Goal: Task Accomplishment & Management: Complete application form

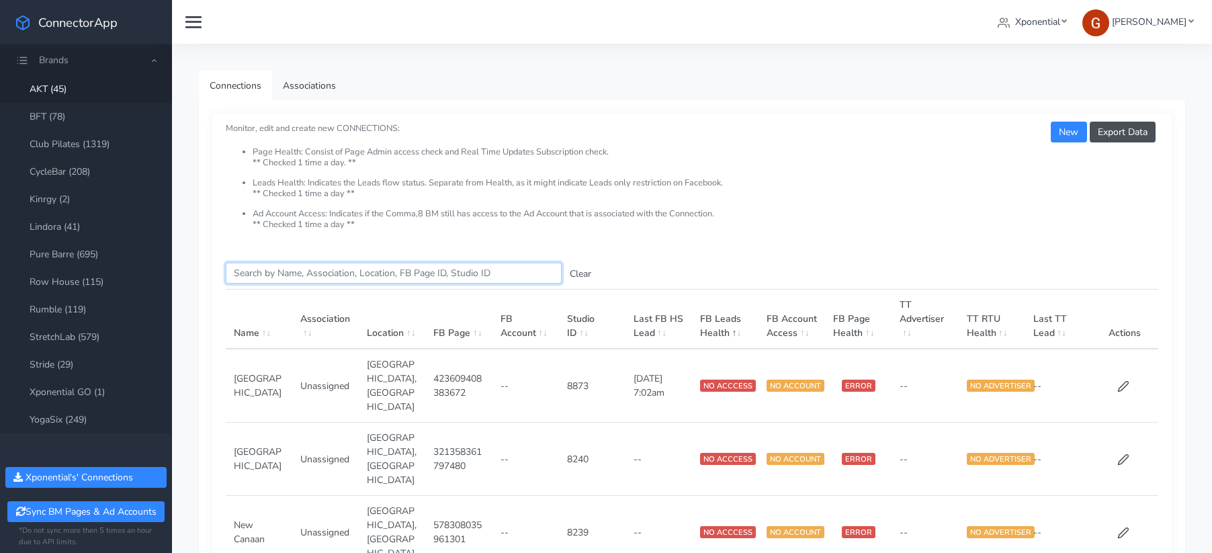
click at [283, 273] on input "Search this table" at bounding box center [394, 273] width 336 height 21
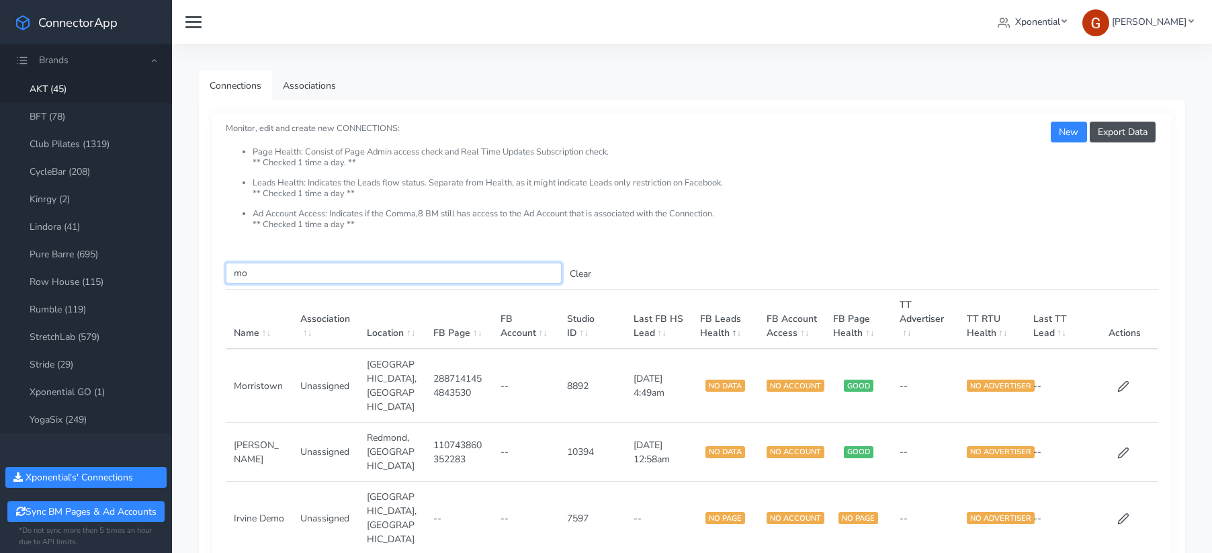
type input "m"
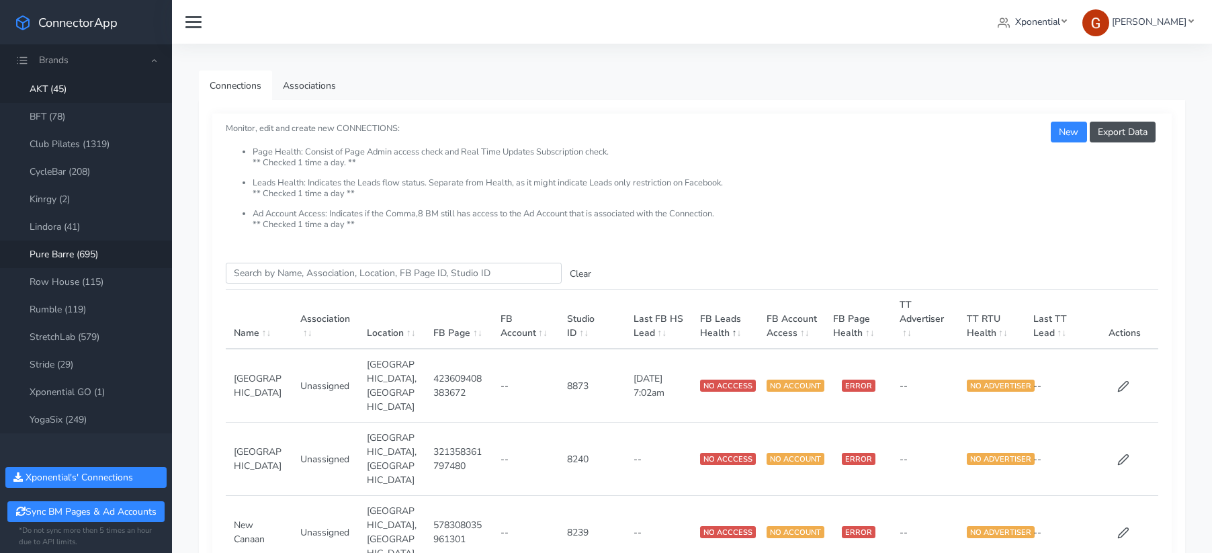
click at [50, 255] on link "Pure Barre (695)" at bounding box center [86, 254] width 172 height 28
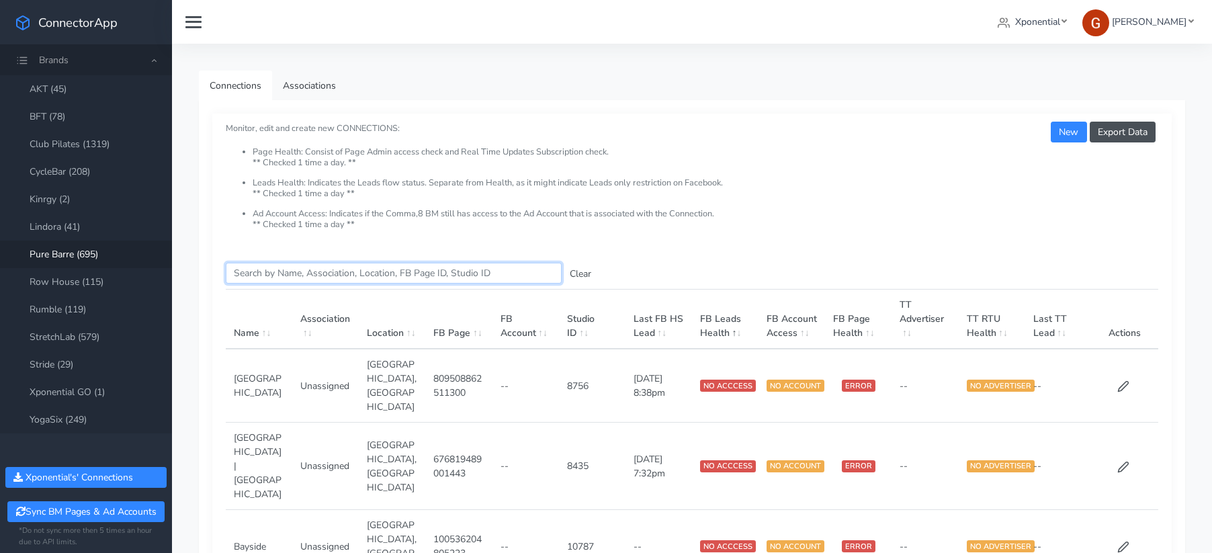
click at [274, 272] on input "Search this table" at bounding box center [394, 273] width 336 height 21
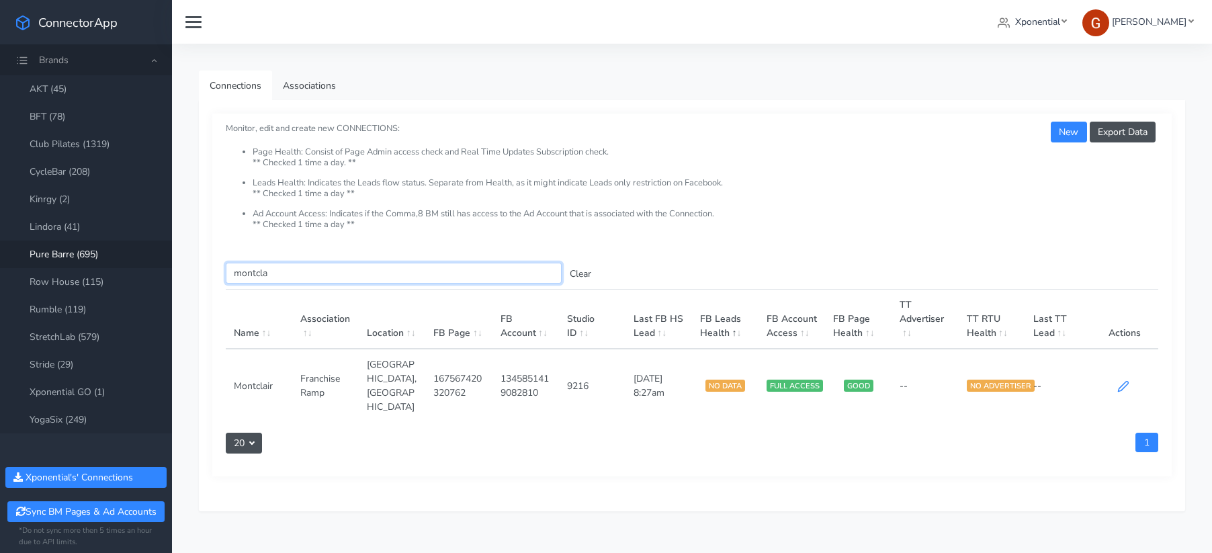
type input "montcla"
click at [1124, 380] on icon at bounding box center [1123, 386] width 12 height 12
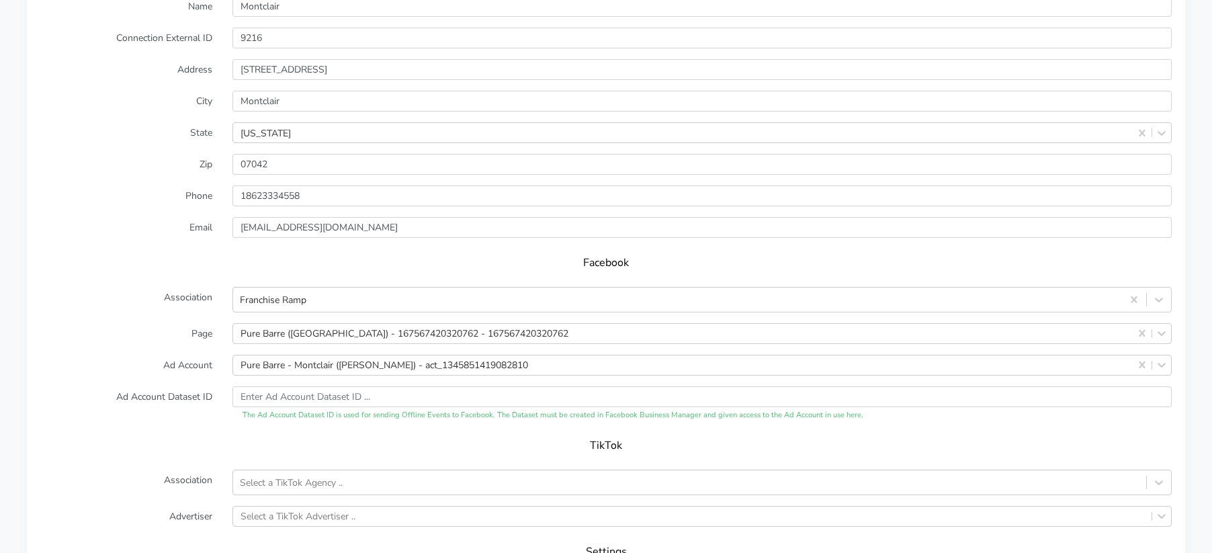
scroll to position [1054, 0]
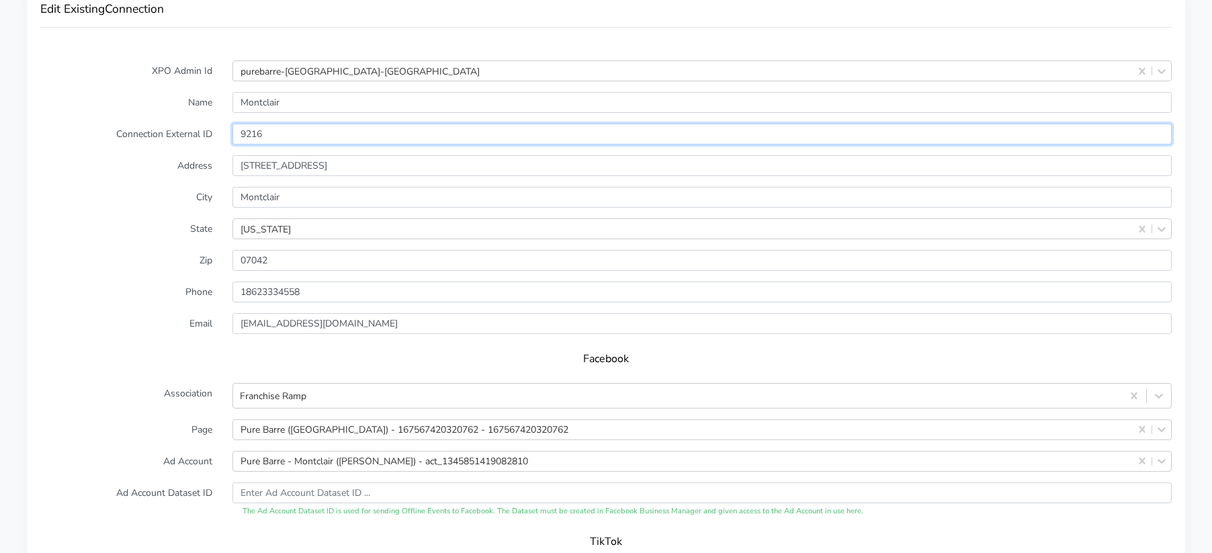
click at [249, 124] on input "9216" at bounding box center [701, 134] width 939 height 21
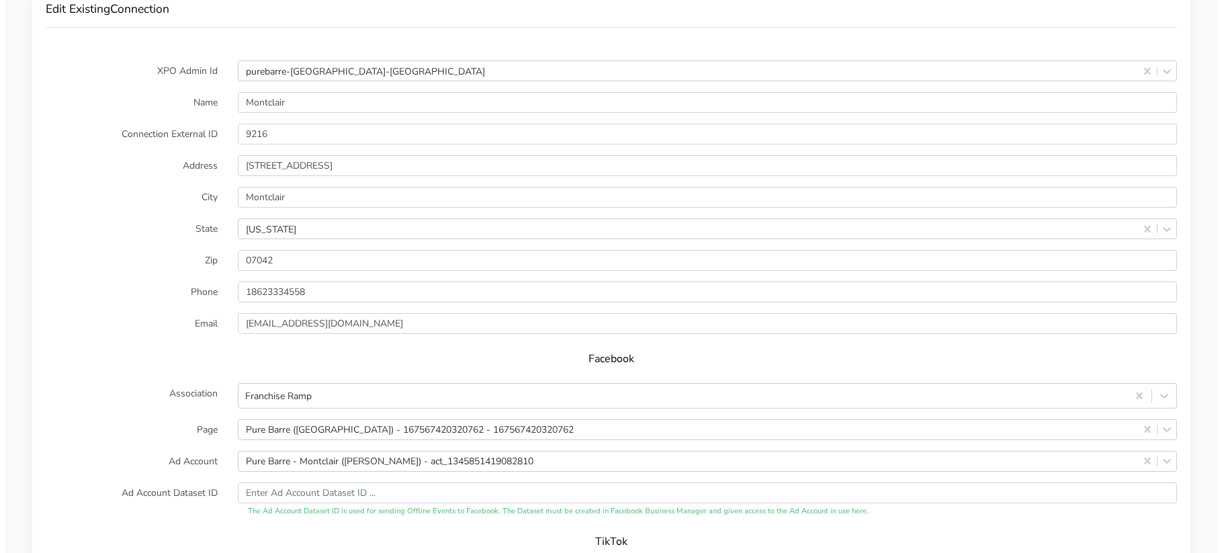
scroll to position [1366, 0]
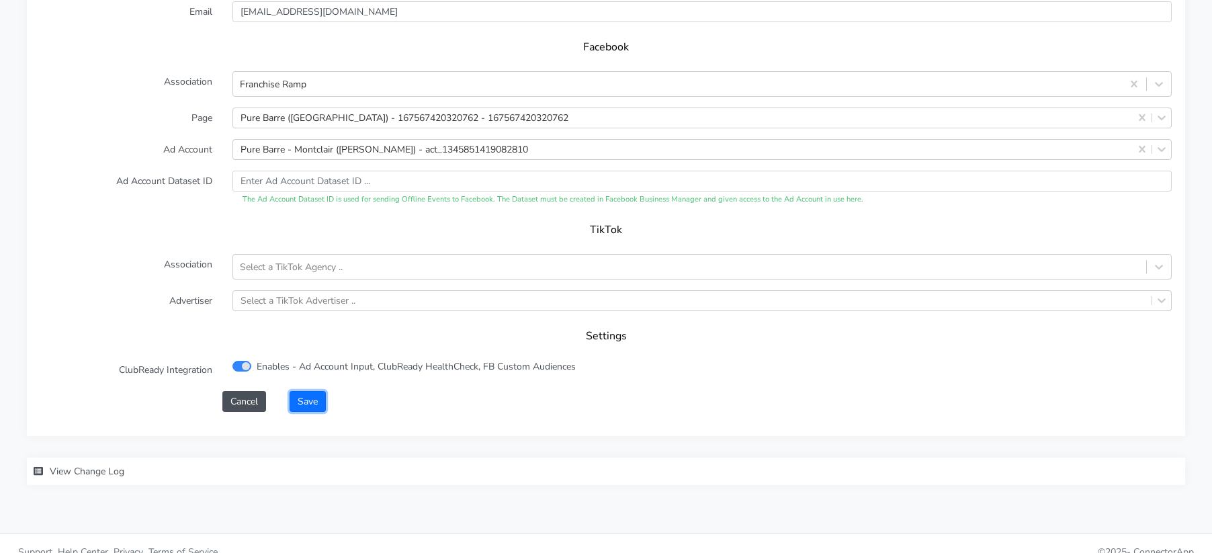
click at [302, 391] on button "Save" at bounding box center [307, 401] width 36 height 21
click at [308, 393] on button "Save" at bounding box center [307, 401] width 36 height 21
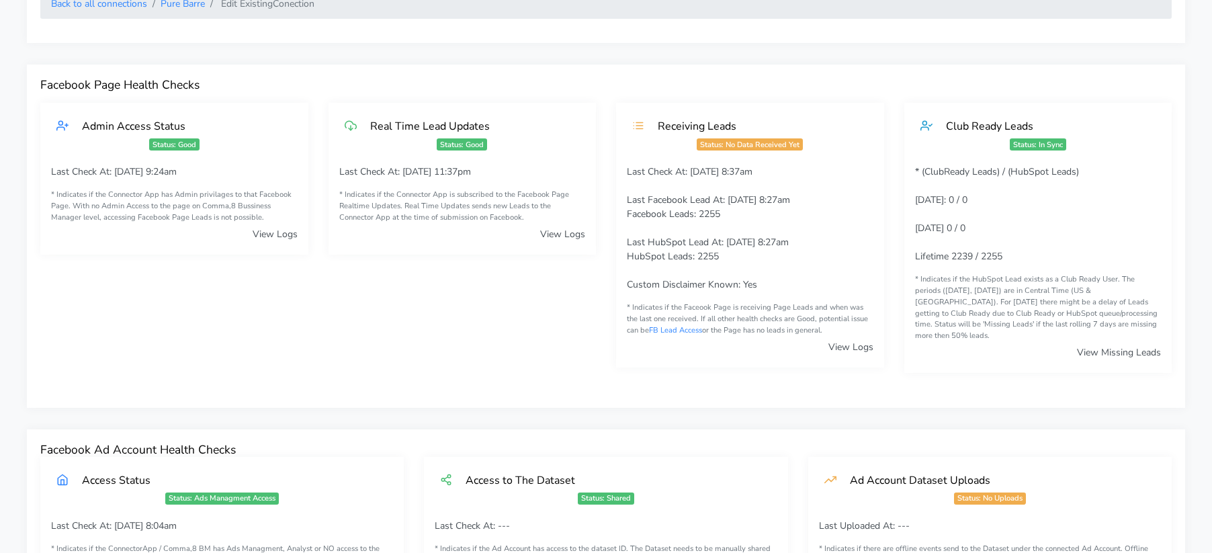
scroll to position [0, 0]
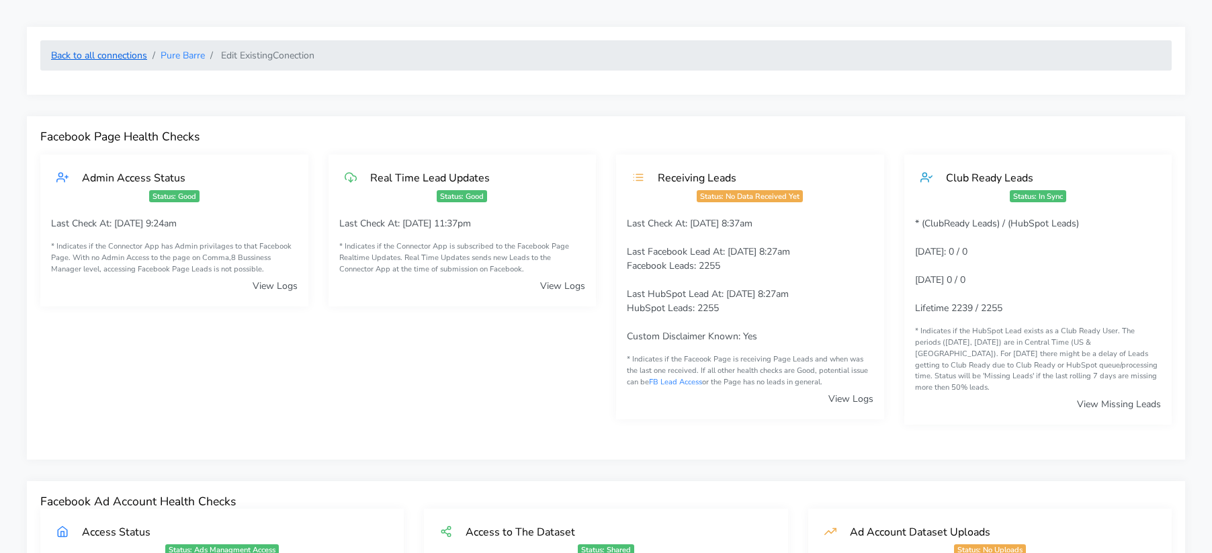
click at [121, 57] on link "Back to all connections" at bounding box center [99, 55] width 96 height 13
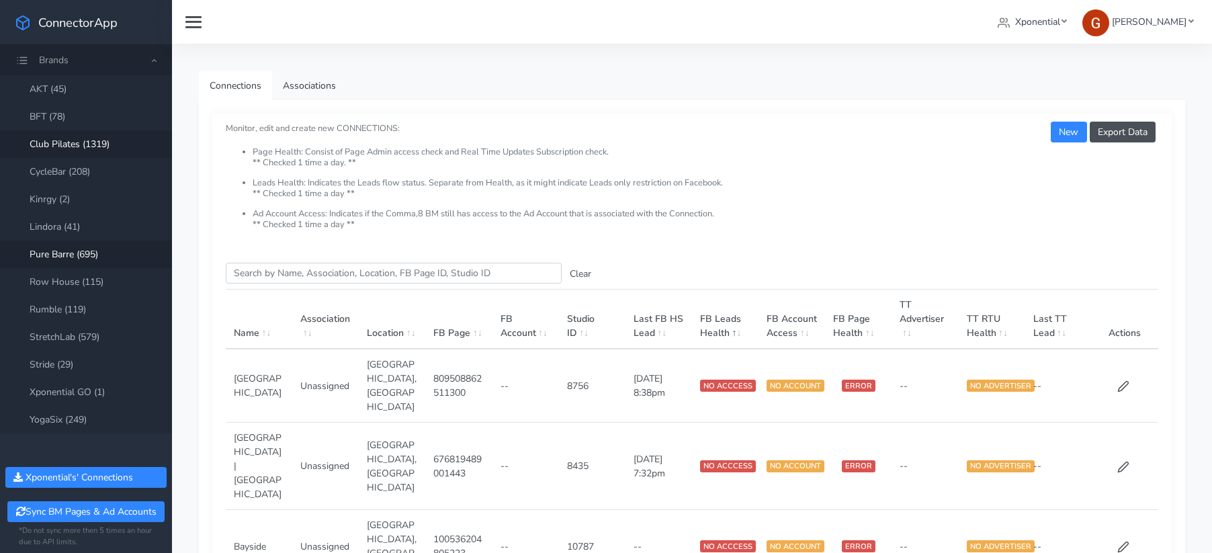
click at [71, 144] on link "Club Pilates (1319)" at bounding box center [86, 144] width 172 height 28
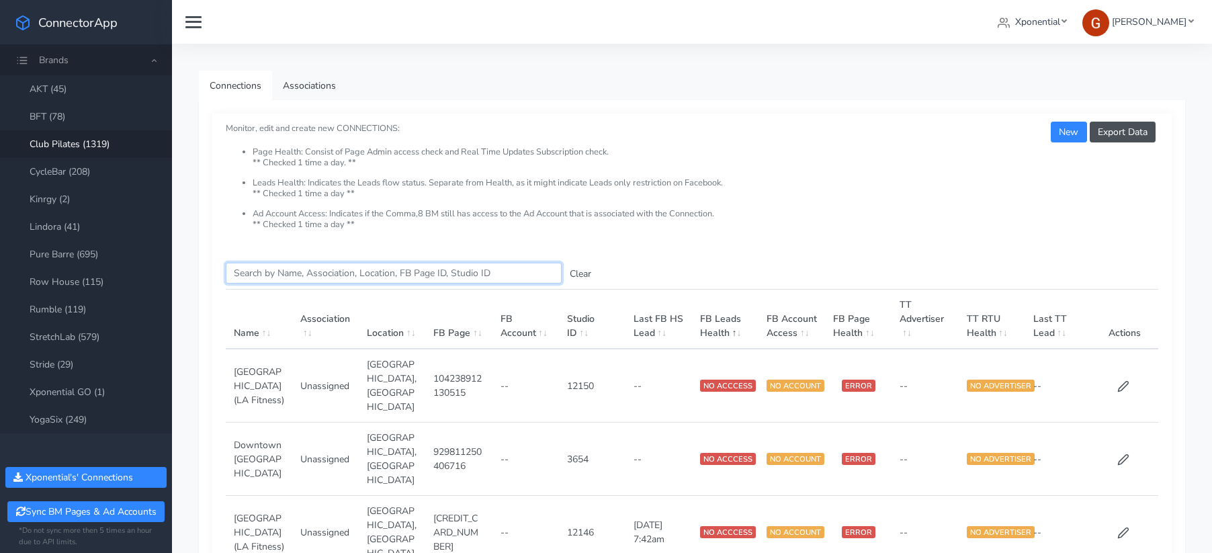
click at [316, 265] on input "Search this table" at bounding box center [394, 273] width 336 height 21
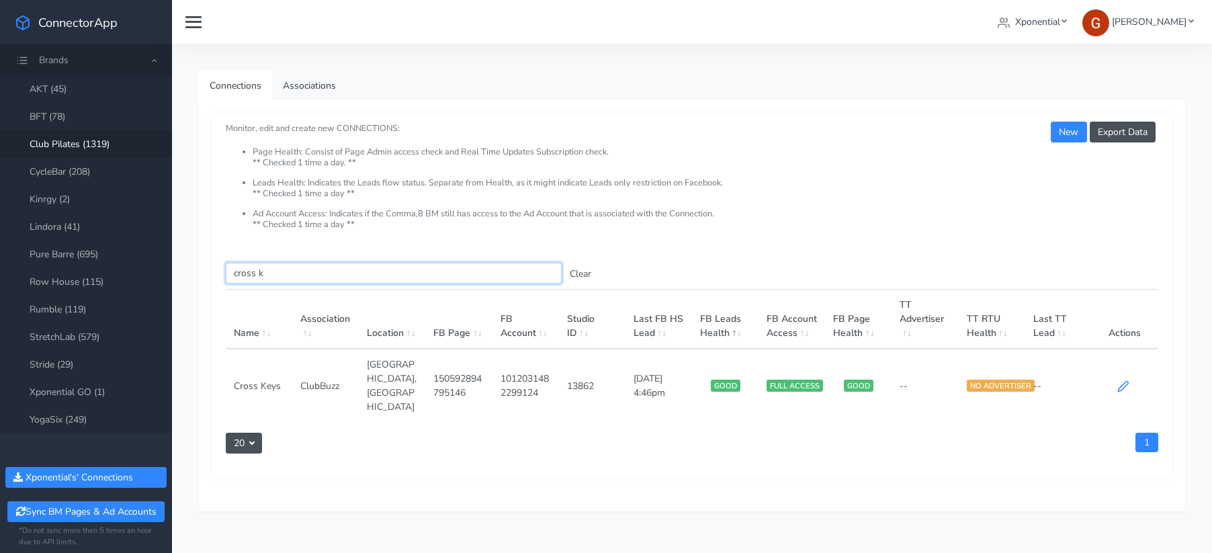
type input "cross k"
click at [1122, 380] on icon at bounding box center [1123, 386] width 12 height 12
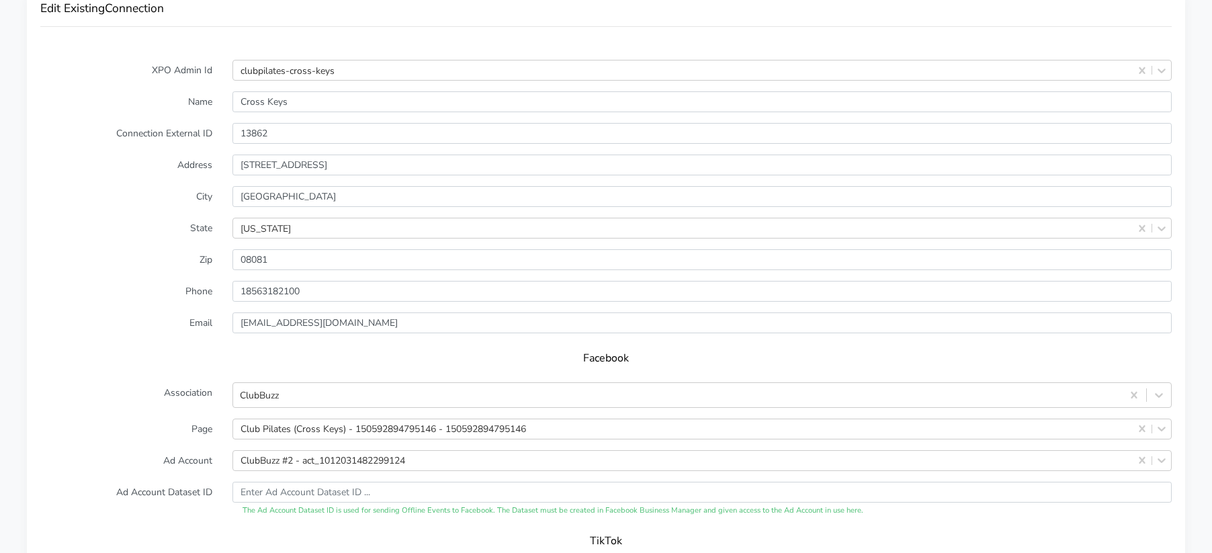
scroll to position [1055, 0]
click at [329, 449] on div "ClubBuzz #2 - act_1012031482299124" at bounding box center [701, 459] width 939 height 21
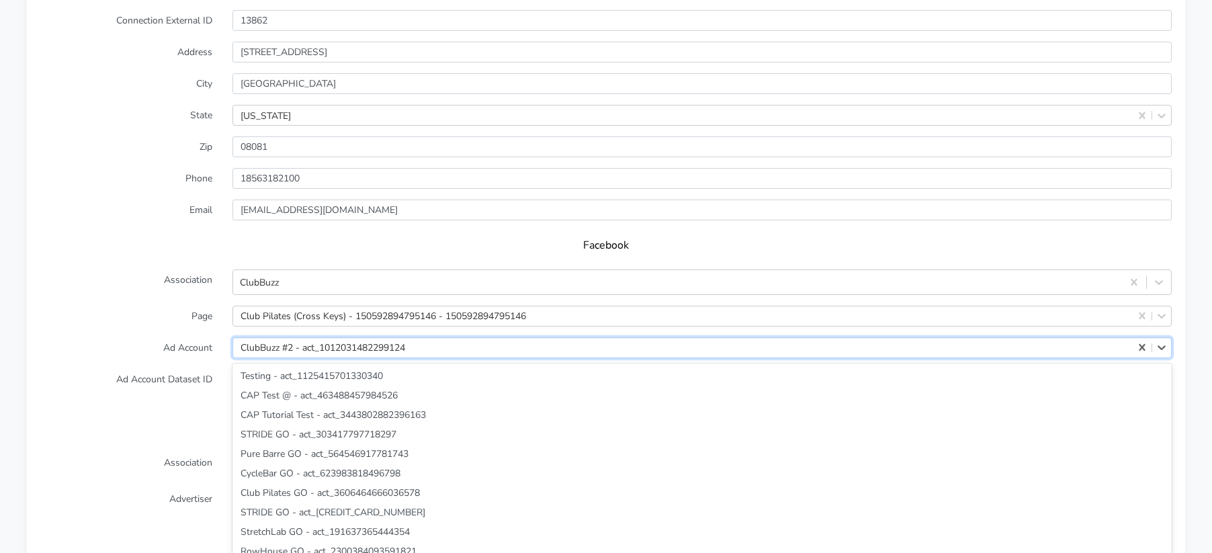
scroll to position [4814, 0]
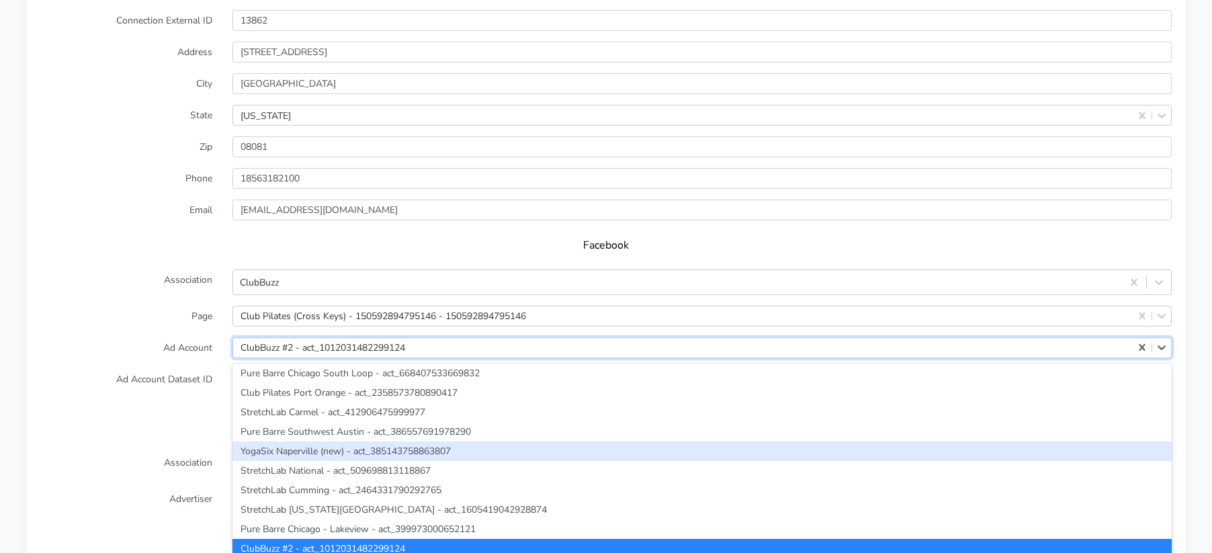
paste input "150592894795146"
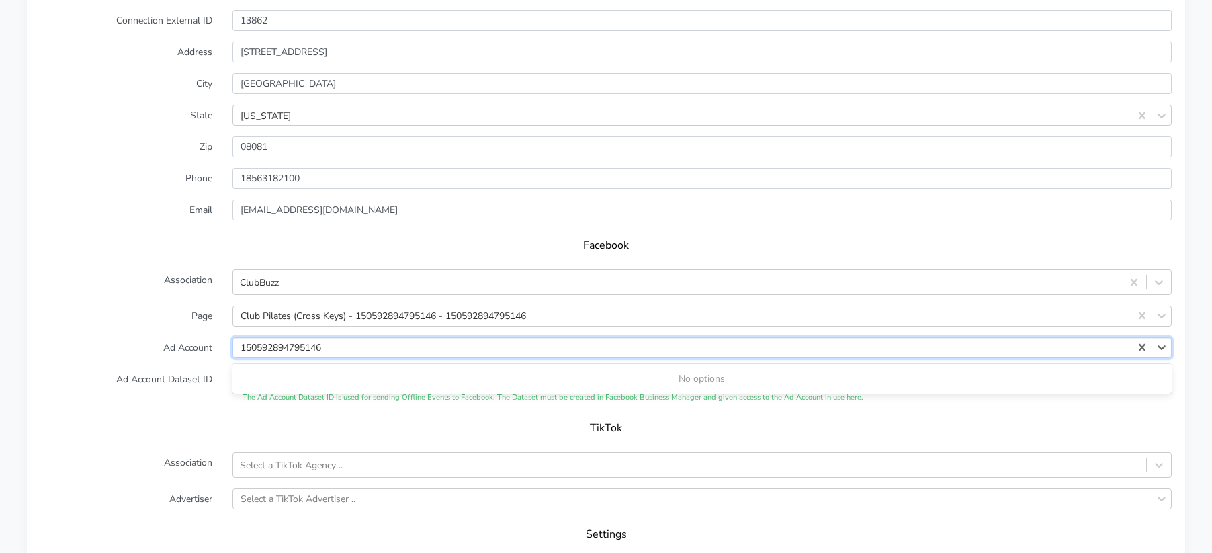
type input "150592894795146"
click at [125, 337] on label "Ad Account" at bounding box center [126, 347] width 192 height 21
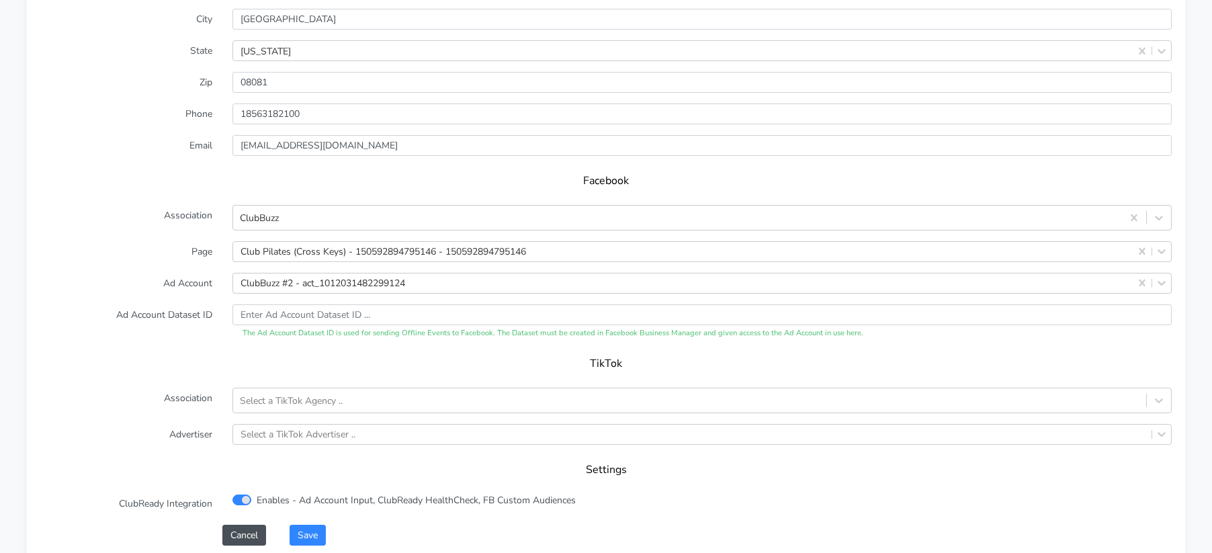
scroll to position [1366, 0]
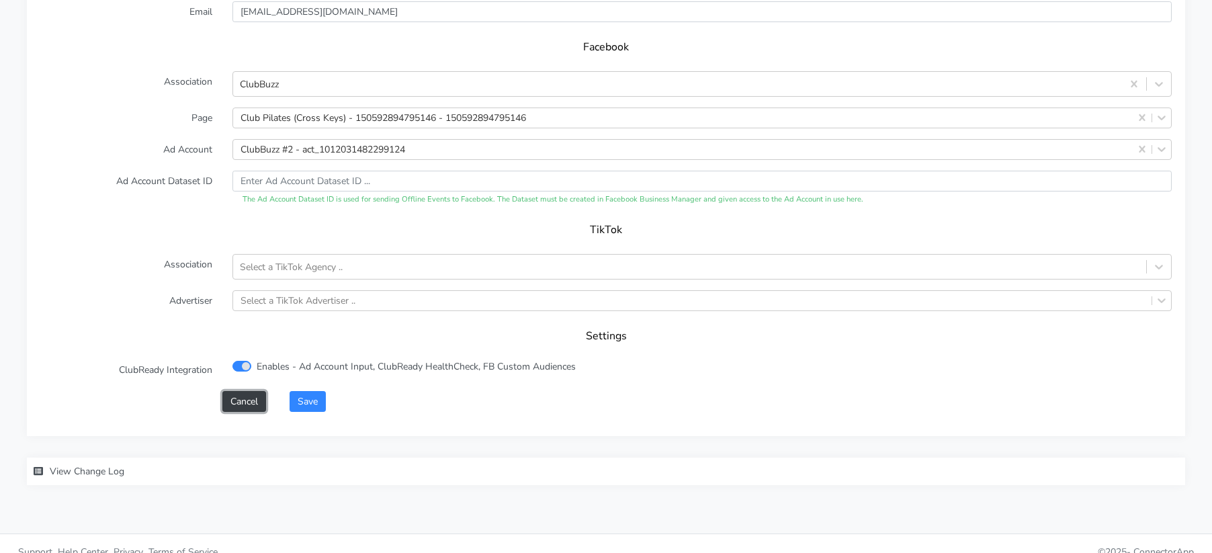
click at [244, 391] on button "Cancel" at bounding box center [244, 401] width 44 height 21
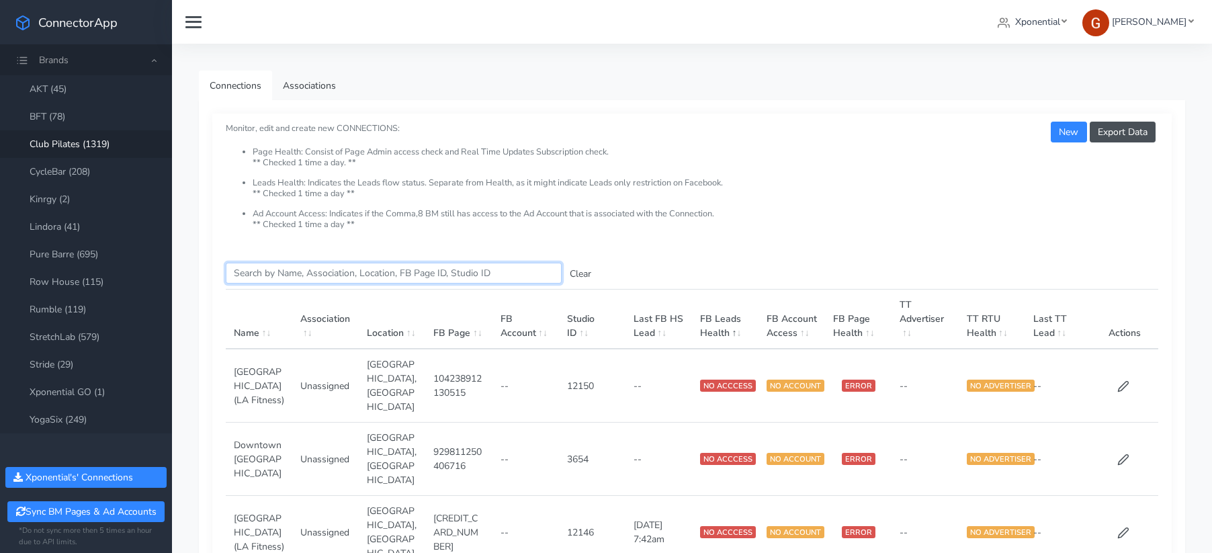
click at [253, 269] on input "Search this table" at bounding box center [394, 273] width 336 height 21
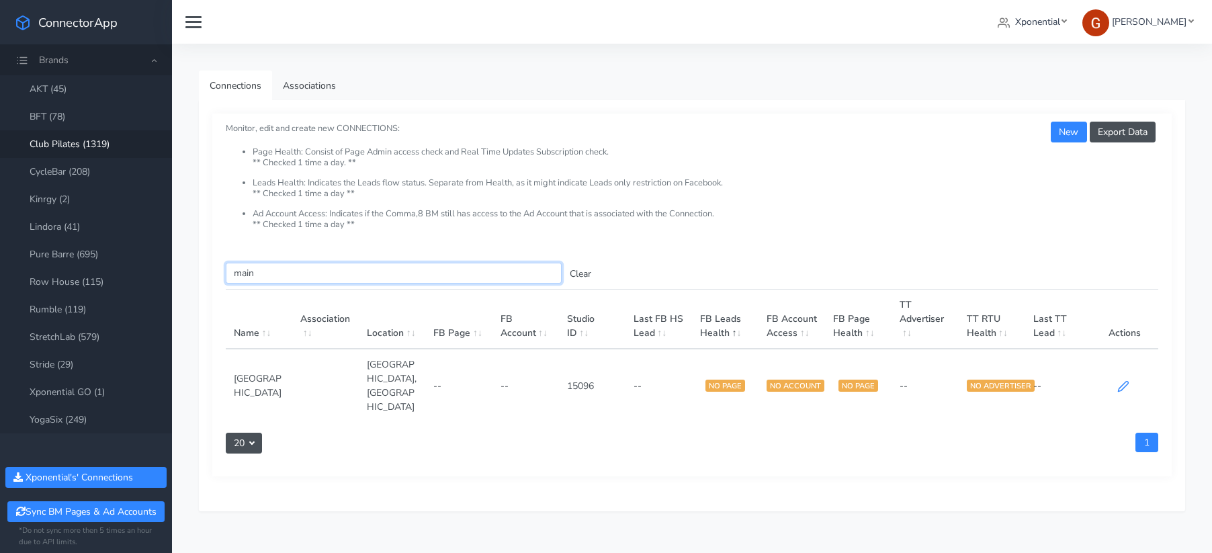
type input "main"
click at [1120, 380] on icon at bounding box center [1123, 386] width 12 height 12
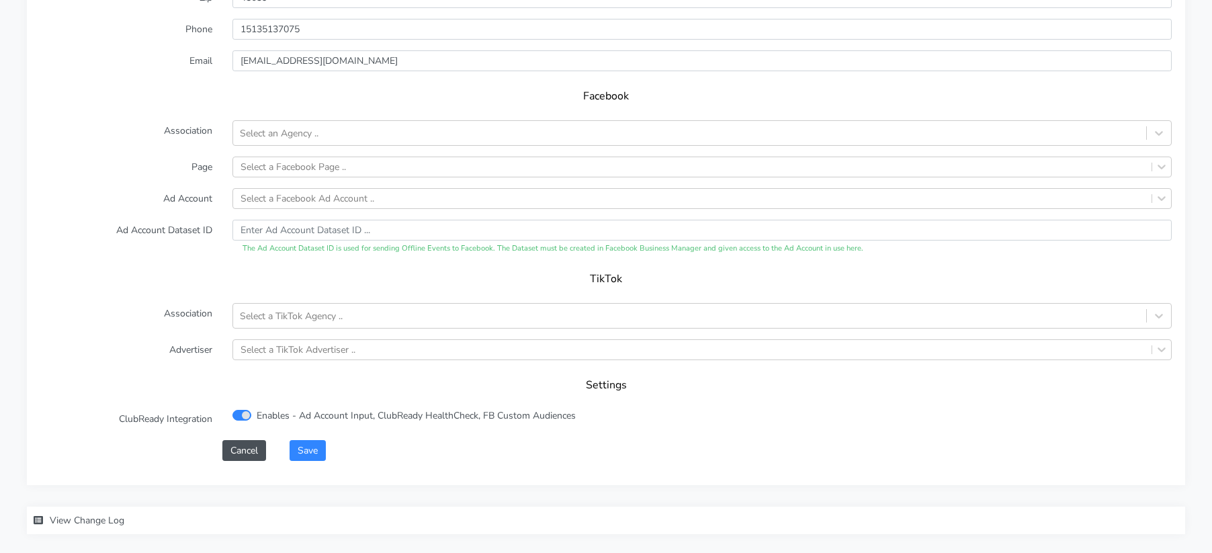
scroll to position [1331, 0]
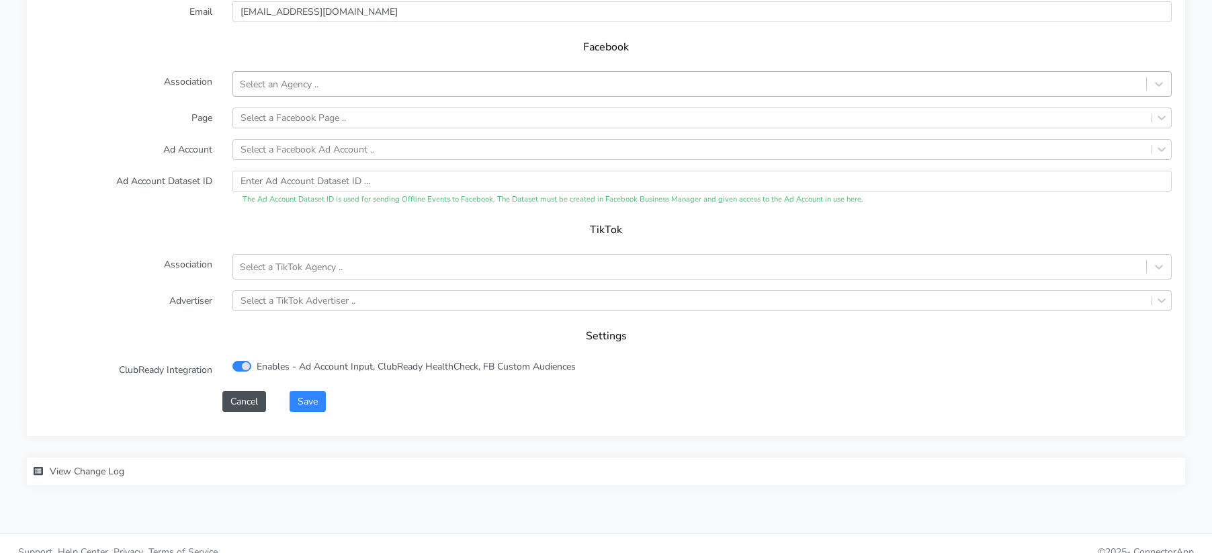
click at [289, 77] on div "Select an Agency .." at bounding box center [279, 84] width 79 height 14
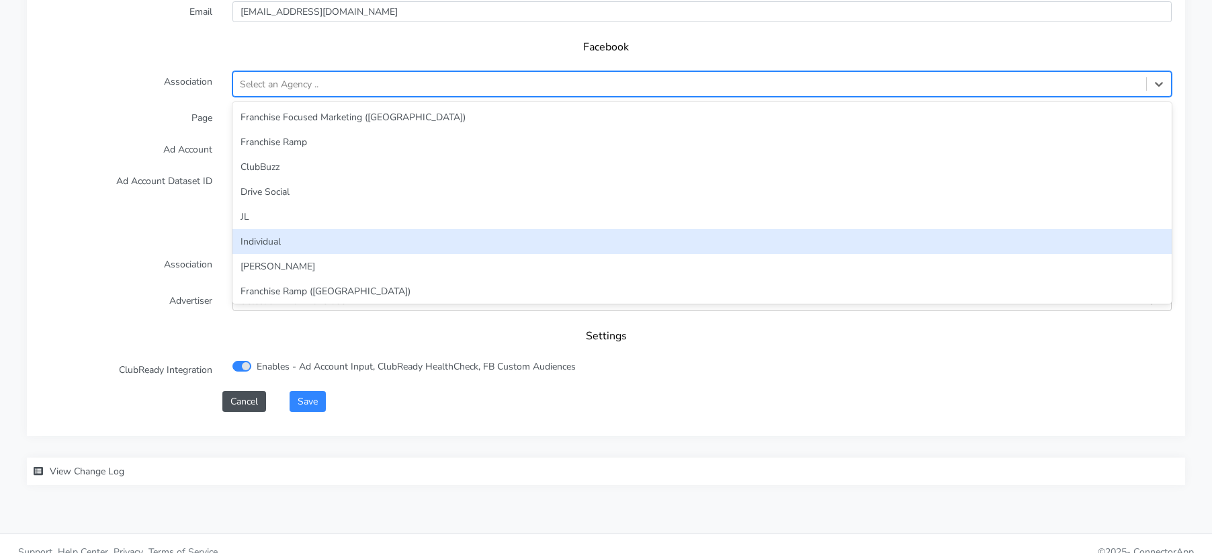
click at [251, 204] on div "JL" at bounding box center [701, 216] width 939 height 25
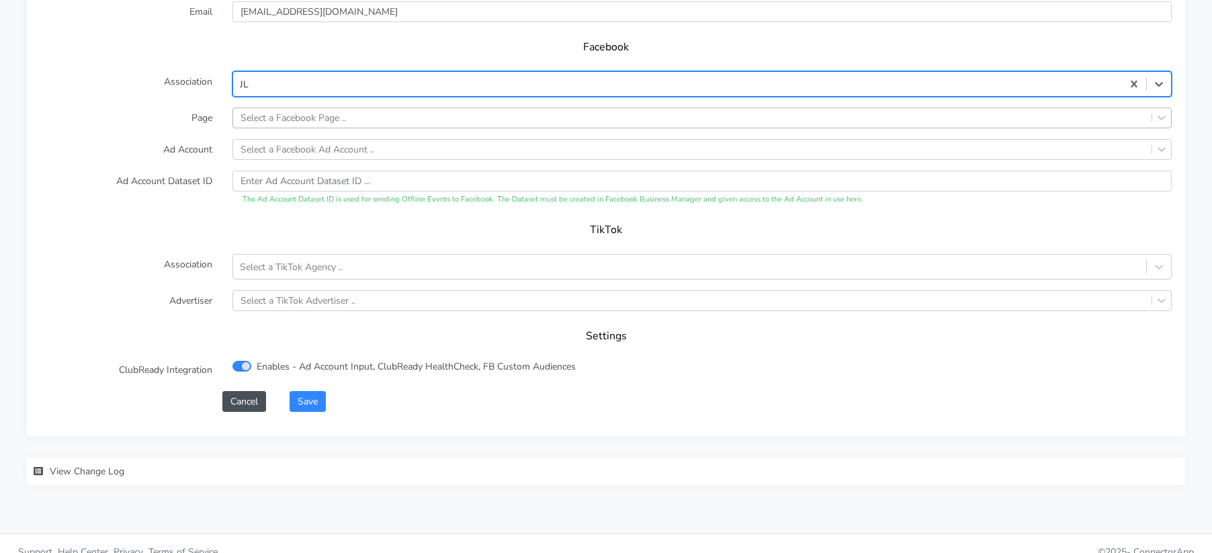
click at [283, 111] on div "Select a Facebook Page .." at bounding box center [292, 118] width 105 height 14
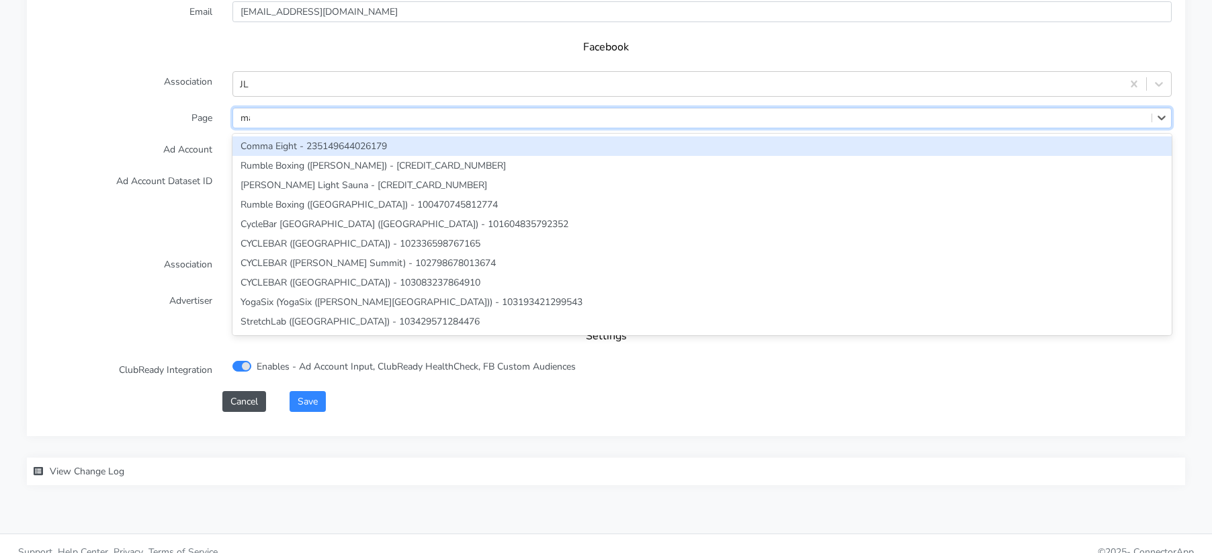
type input "main"
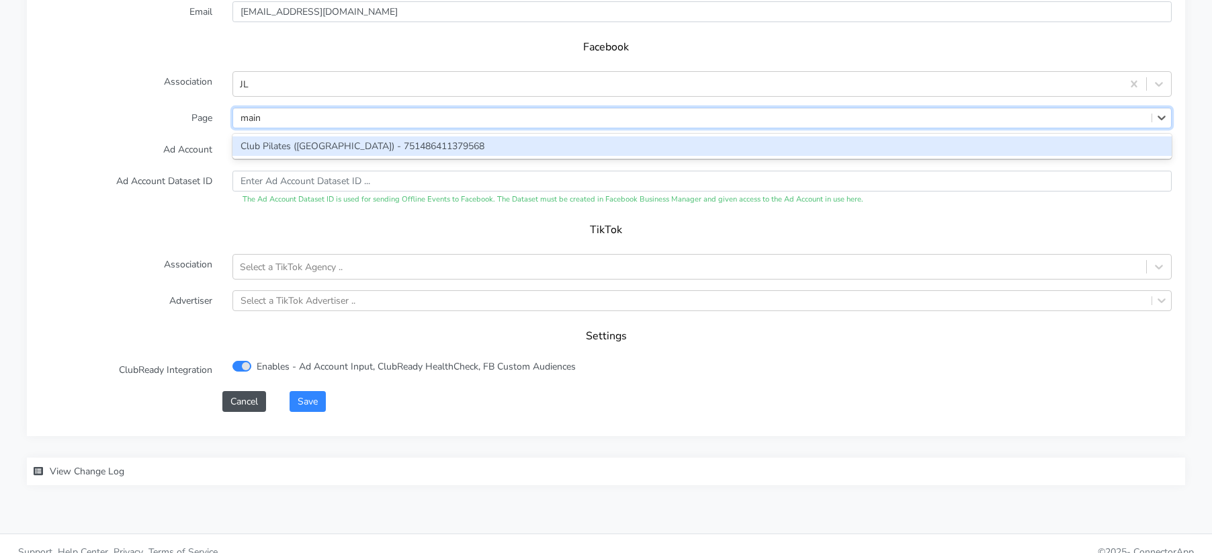
click at [265, 136] on div "Club Pilates ([GEOGRAPHIC_DATA]) - 751486411379568" at bounding box center [701, 145] width 939 height 19
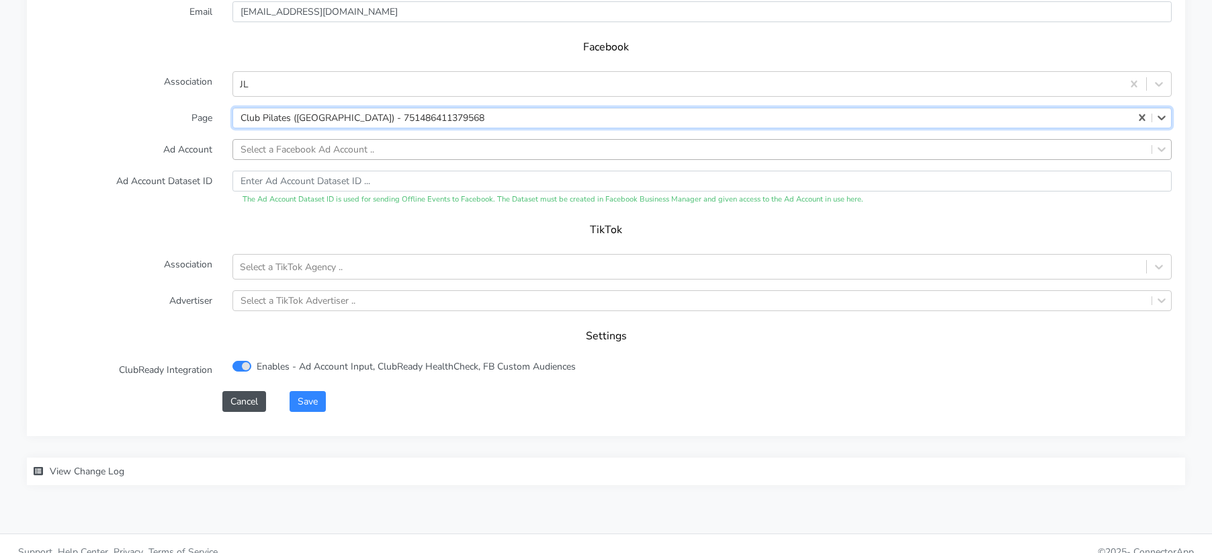
click at [289, 142] on div "Select a Facebook Ad Account .." at bounding box center [307, 149] width 134 height 14
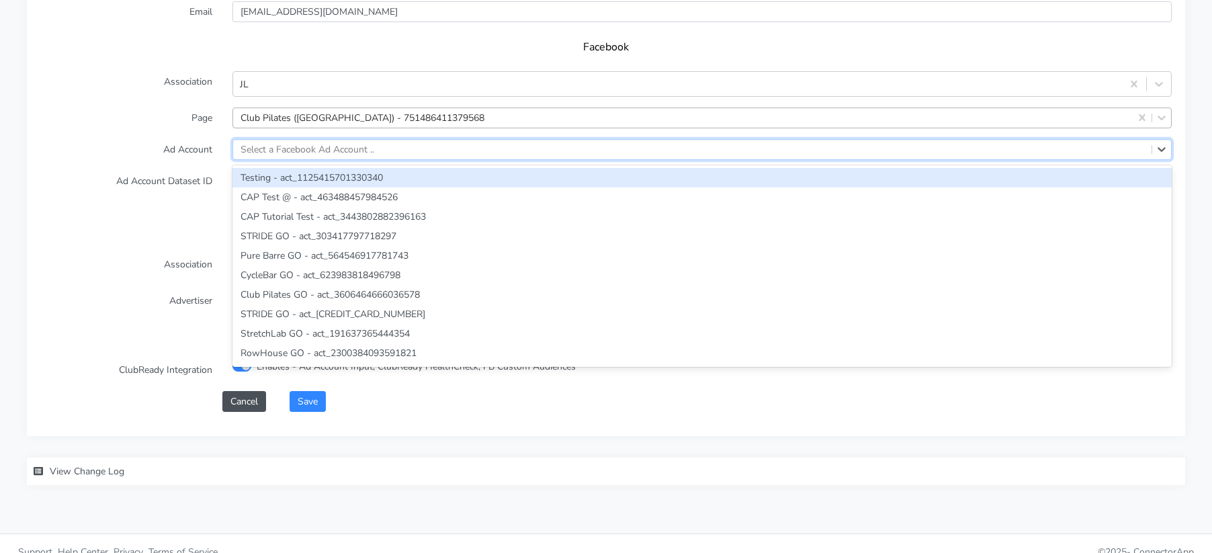
paste input "502896151325856"
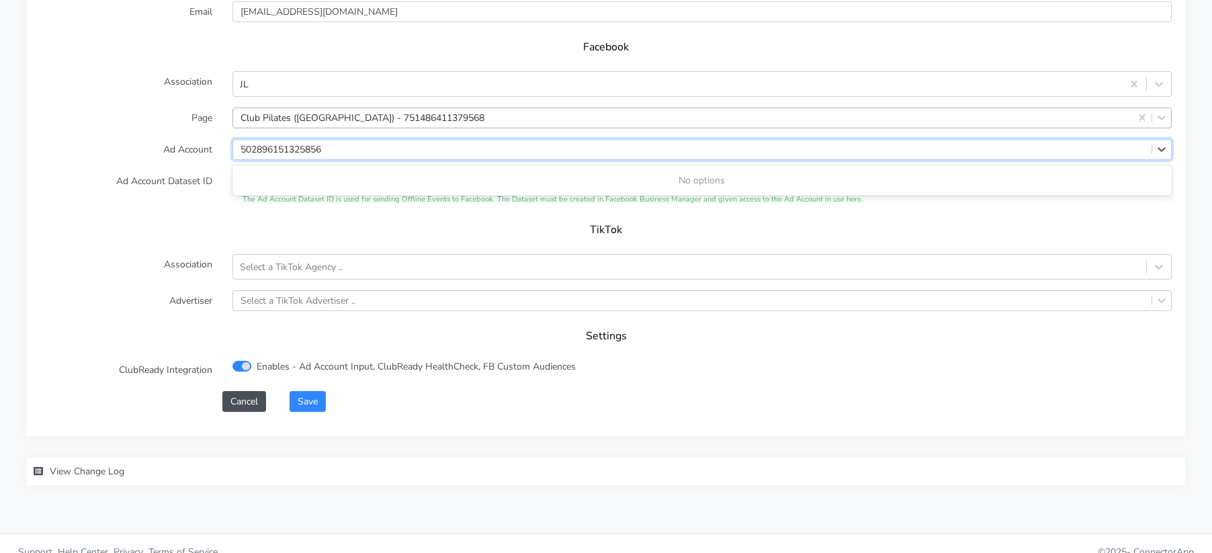
type input "502896151325856"
click at [171, 144] on form "XPO Admin Id clubpilates-[GEOGRAPHIC_DATA] Name [GEOGRAPHIC_DATA] Connection Ex…" at bounding box center [605, 80] width 1131 height 662
click at [300, 142] on div "Select a Facebook Ad Account .." at bounding box center [307, 149] width 134 height 14
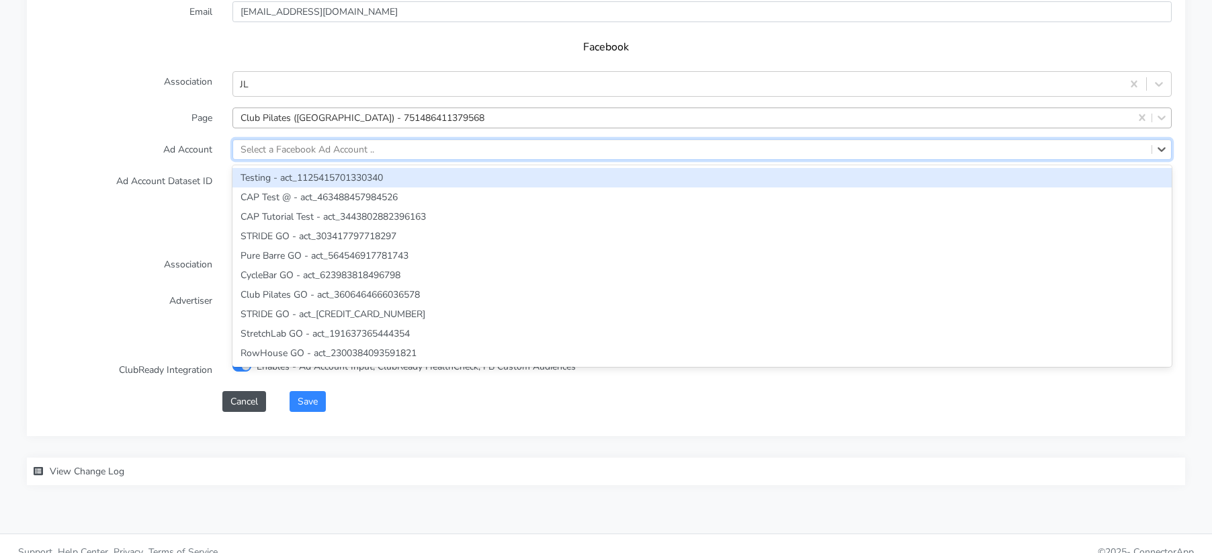
click at [325, 41] on h5 "Facebook" at bounding box center [606, 47] width 1104 height 13
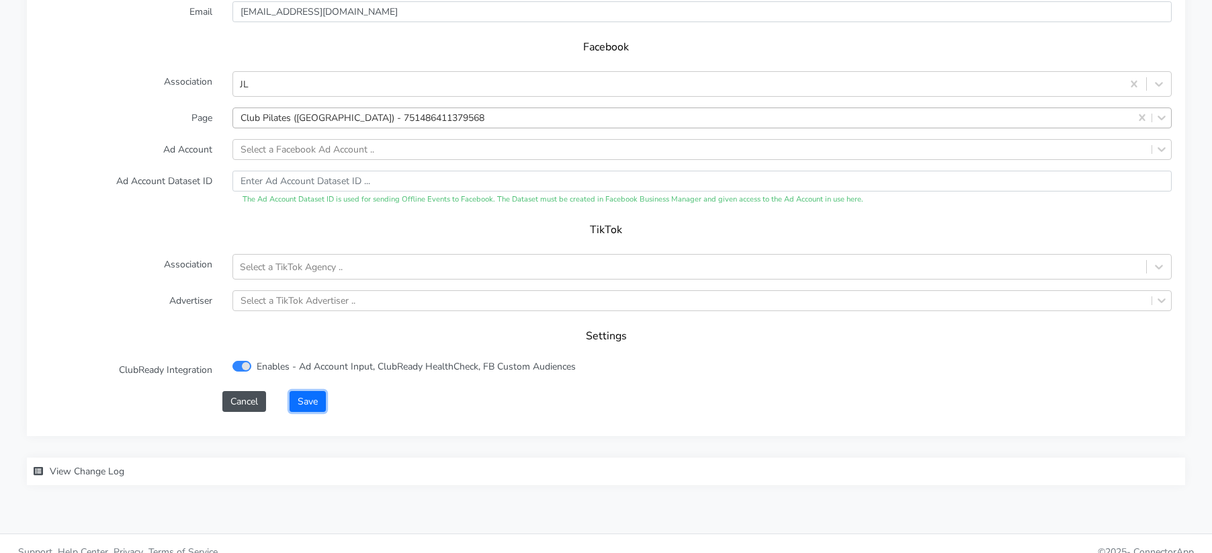
click at [303, 391] on button "Save" at bounding box center [307, 401] width 36 height 21
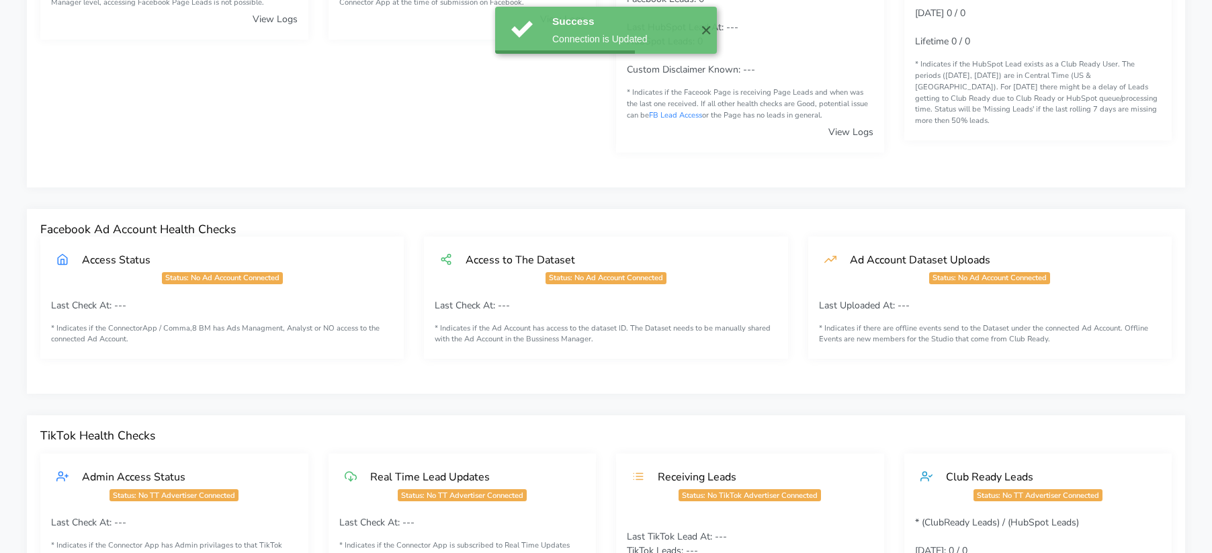
scroll to position [0, 0]
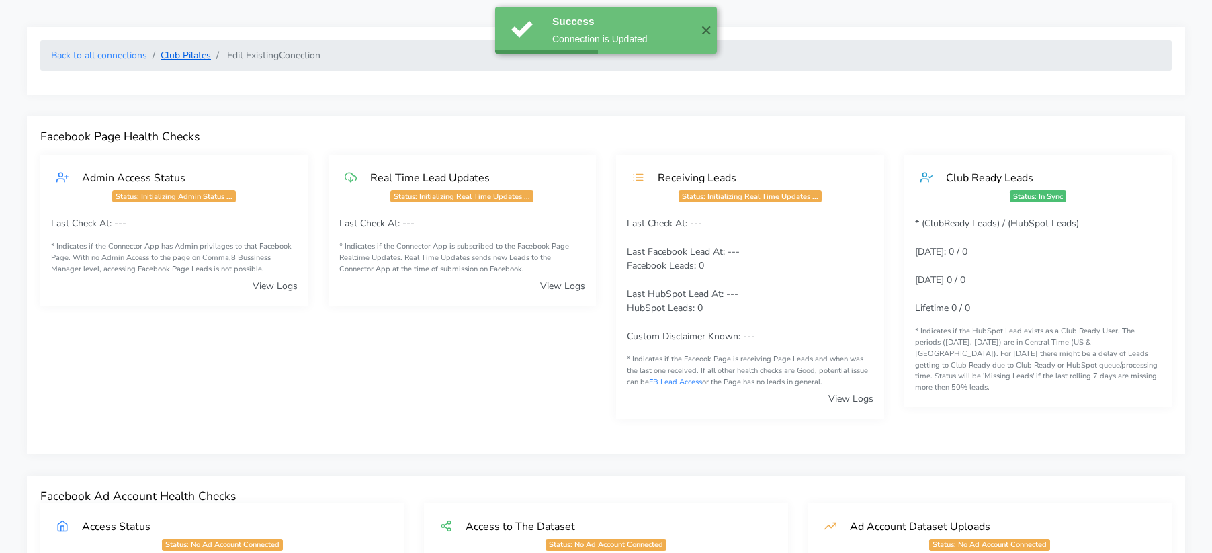
click at [191, 53] on link "Club Pilates" at bounding box center [186, 55] width 50 height 13
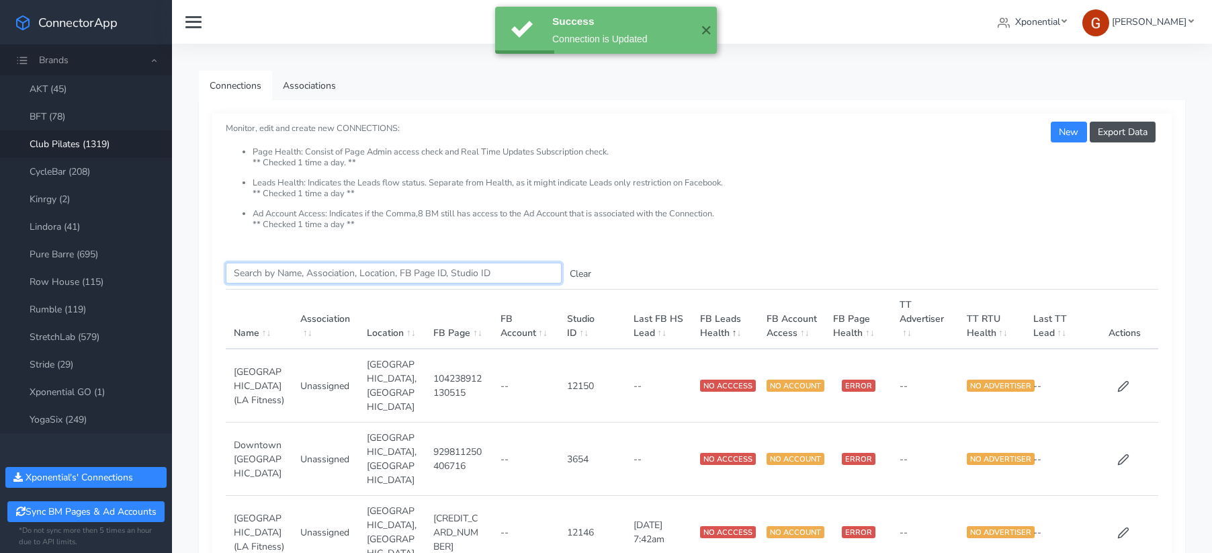
click at [281, 278] on input "Search this table" at bounding box center [394, 273] width 336 height 21
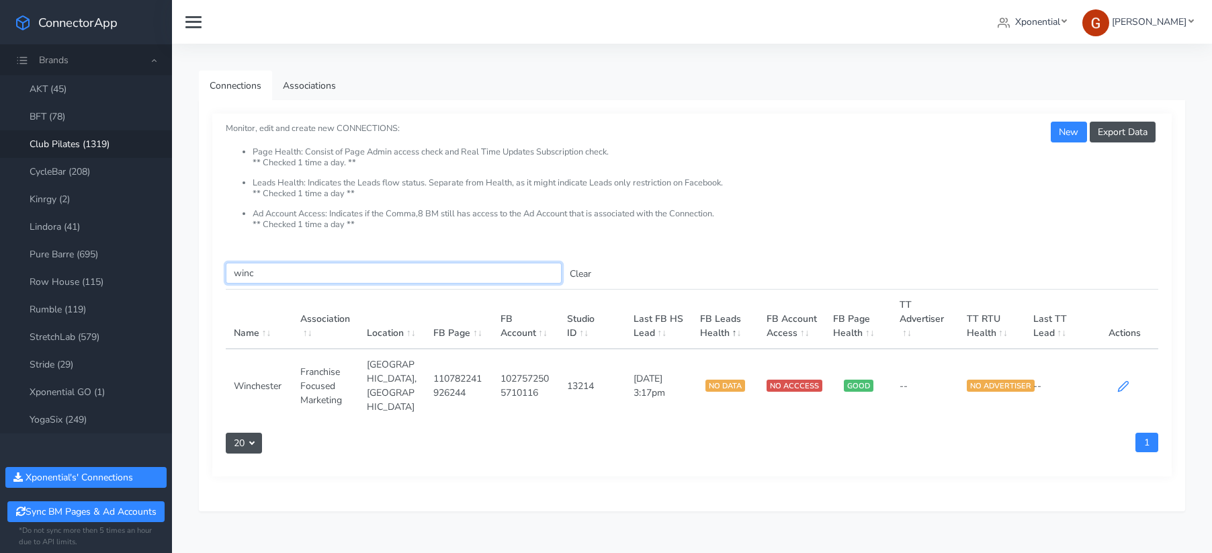
type input "winc"
click at [1121, 381] on icon at bounding box center [1123, 386] width 12 height 12
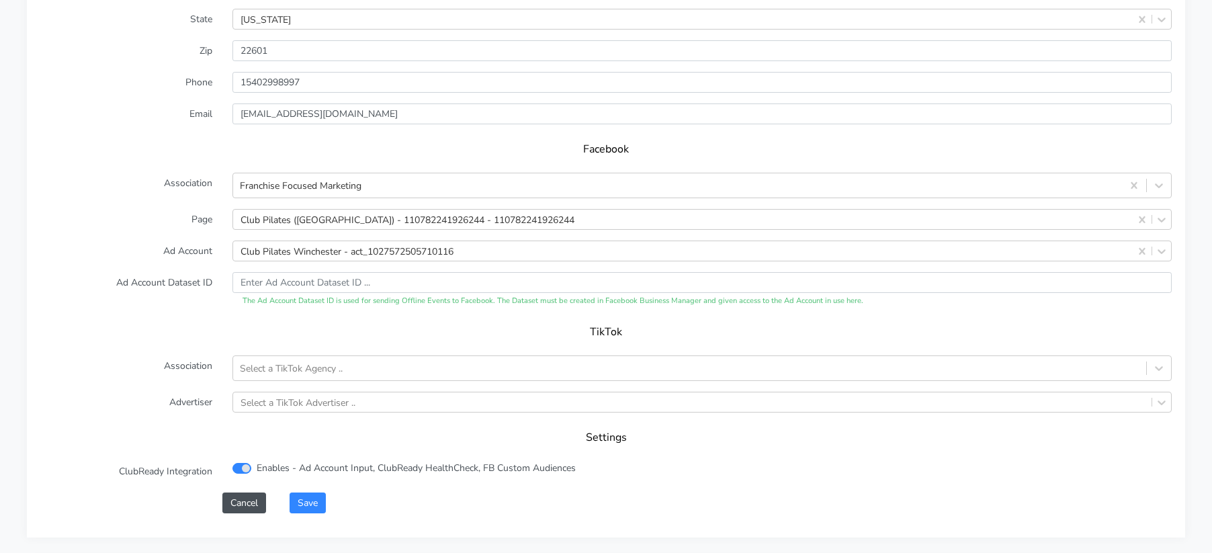
scroll to position [1359, 0]
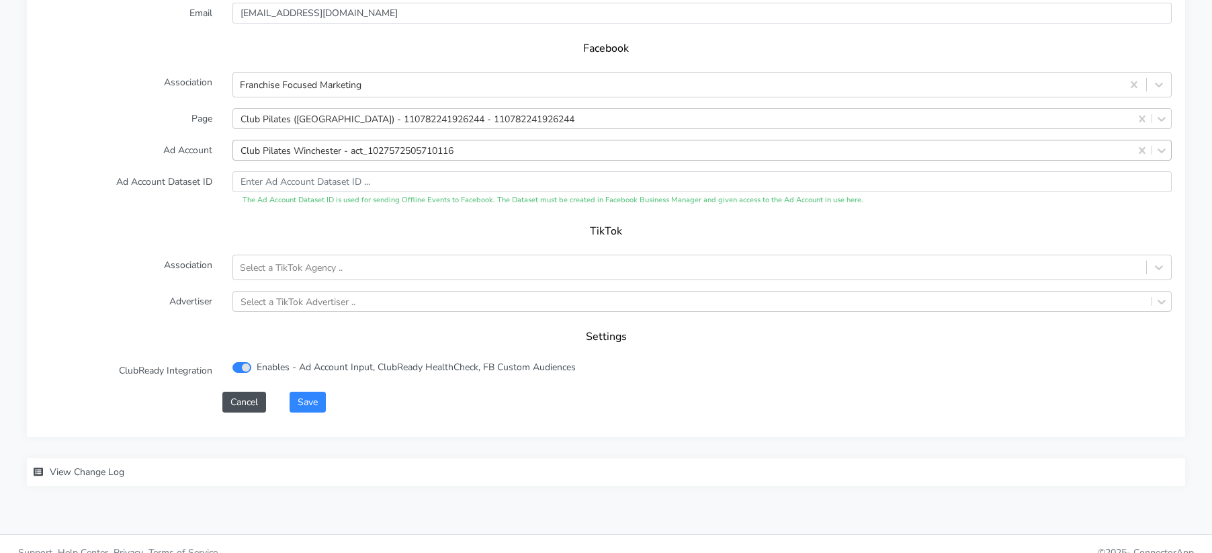
click at [329, 143] on div "Club Pilates Winchester - act_1027572505710116" at bounding box center [346, 150] width 213 height 14
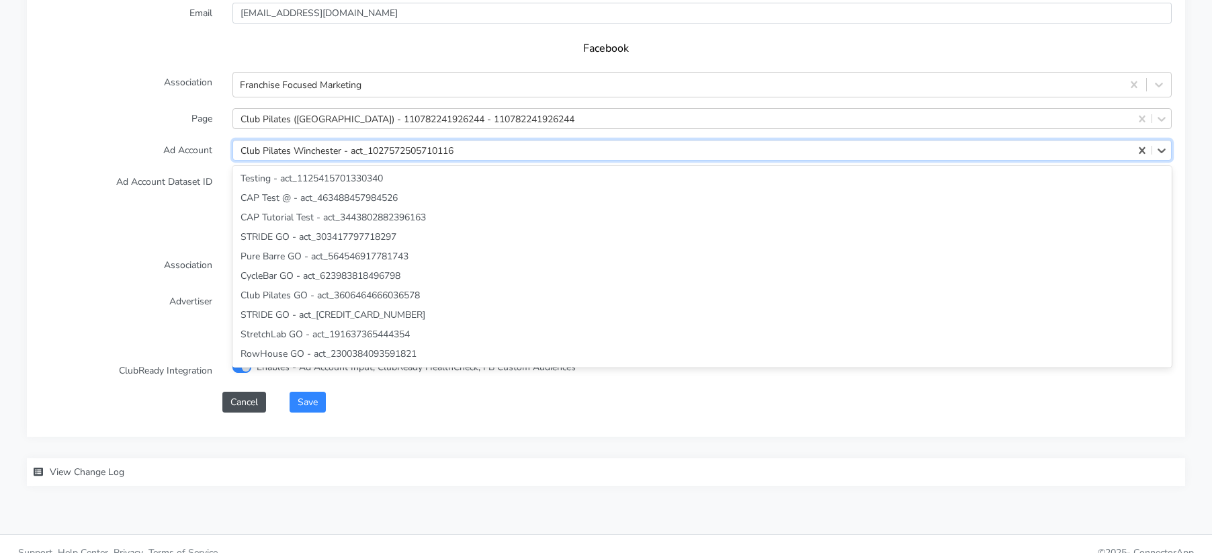
scroll to position [39623, 0]
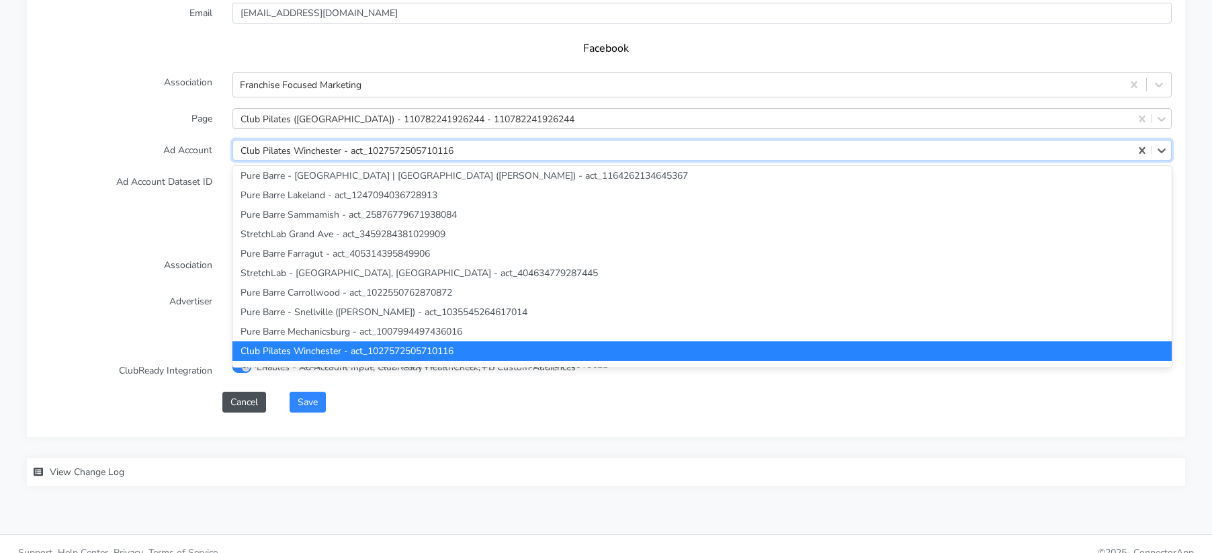
paste input "1027572505710116"
type input "1027572505710116"
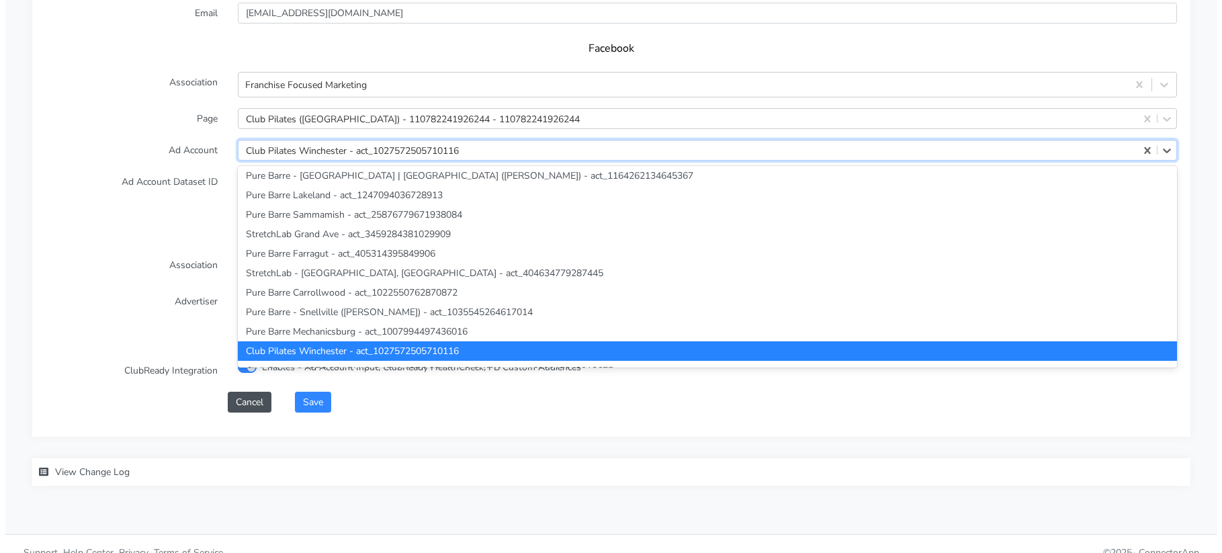
scroll to position [0, 0]
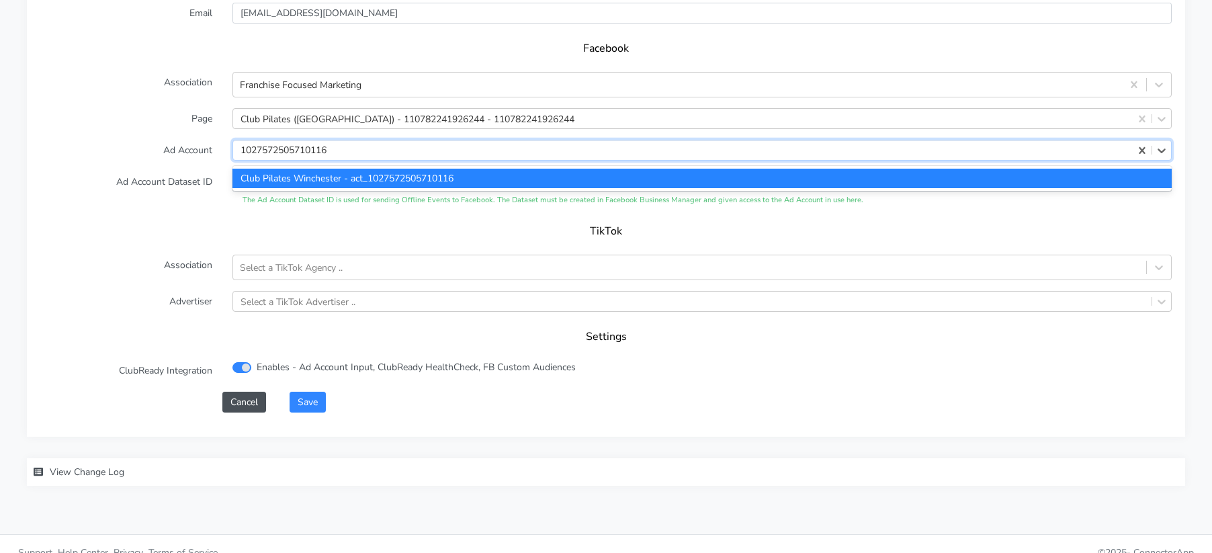
click at [304, 171] on div "Club Pilates Winchester - act_1027572505710116" at bounding box center [701, 178] width 939 height 19
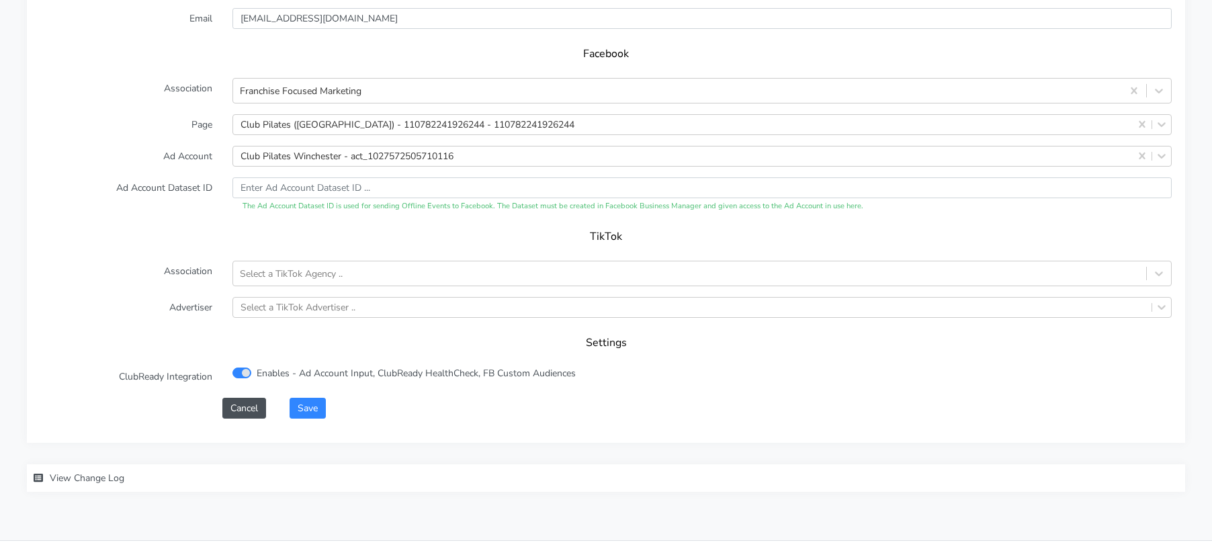
click at [210, 194] on label "Ad Account Dataset ID" at bounding box center [126, 194] width 192 height 35
click at [301, 398] on button "Save" at bounding box center [307, 408] width 36 height 21
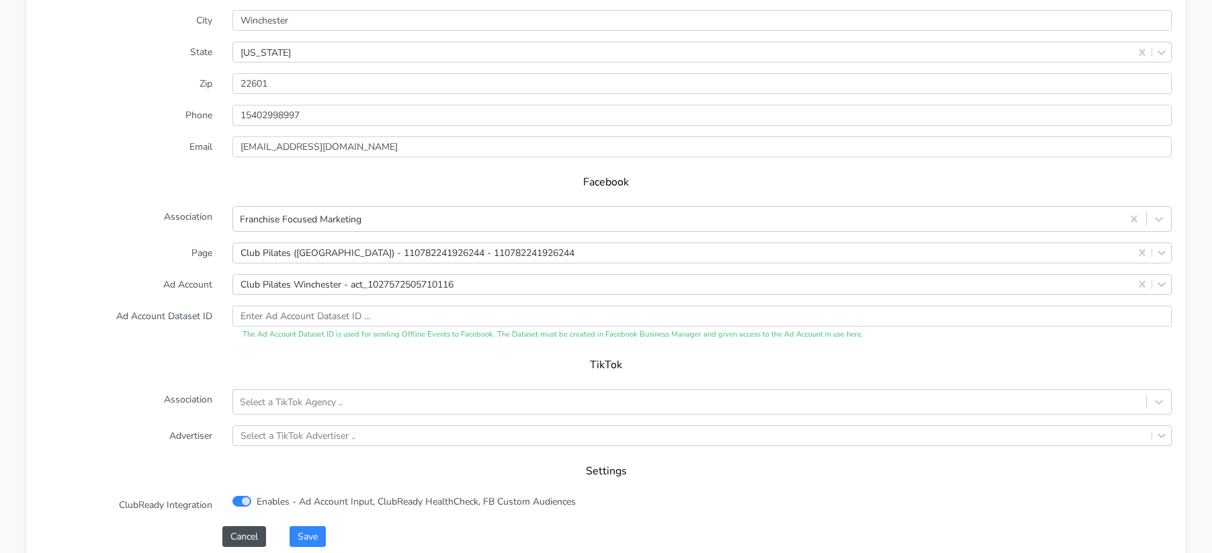
scroll to position [1232, 0]
click at [319, 525] on button "Save" at bounding box center [307, 535] width 36 height 21
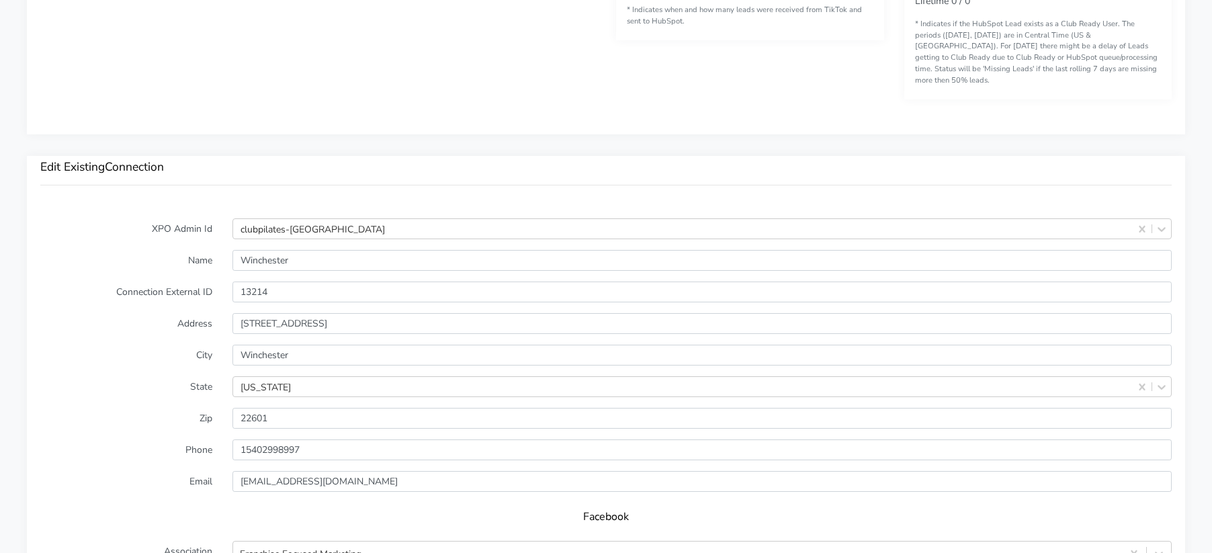
scroll to position [901, 0]
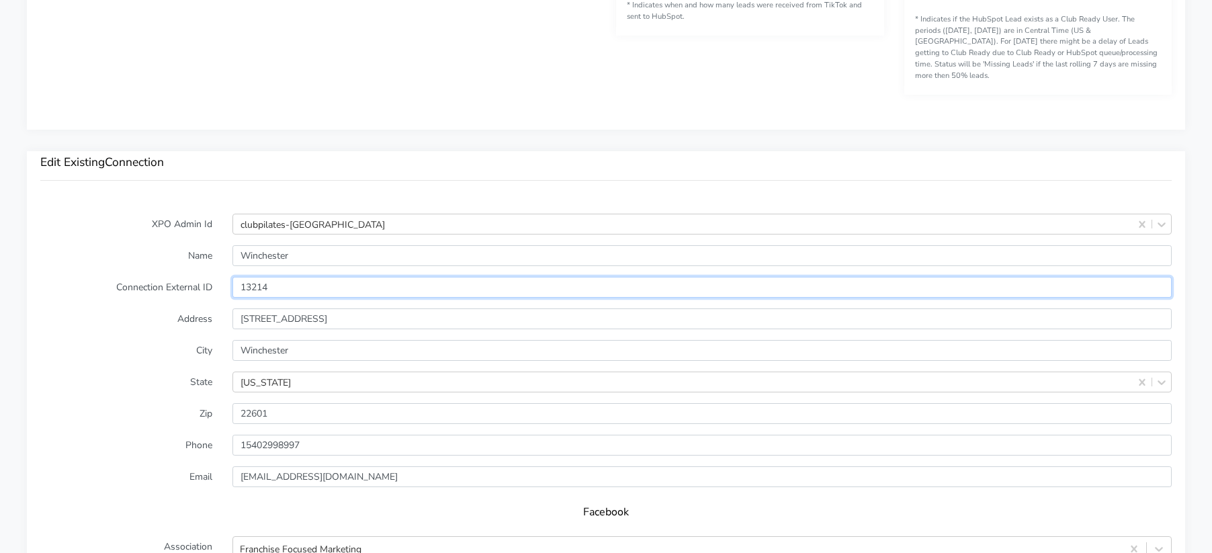
click at [251, 277] on input "13214" at bounding box center [701, 287] width 939 height 21
